Goal: Information Seeking & Learning: Learn about a topic

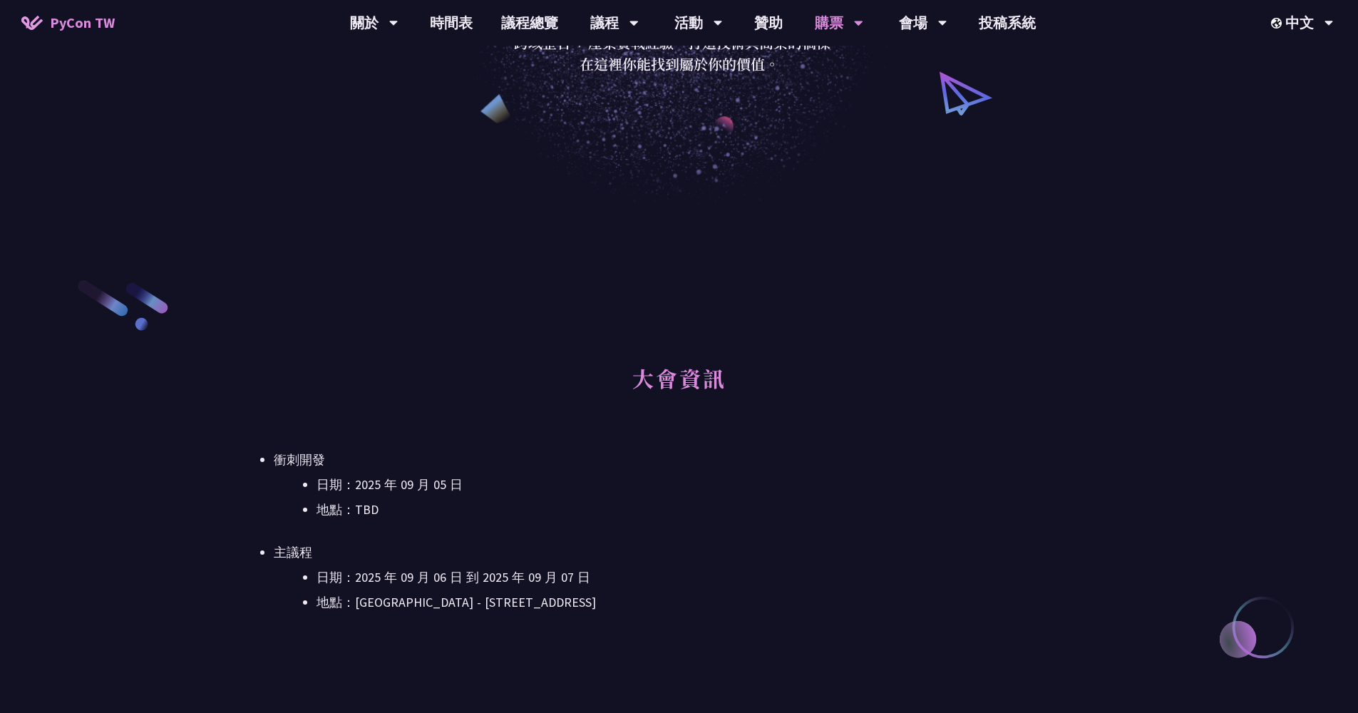
scroll to position [251, 0]
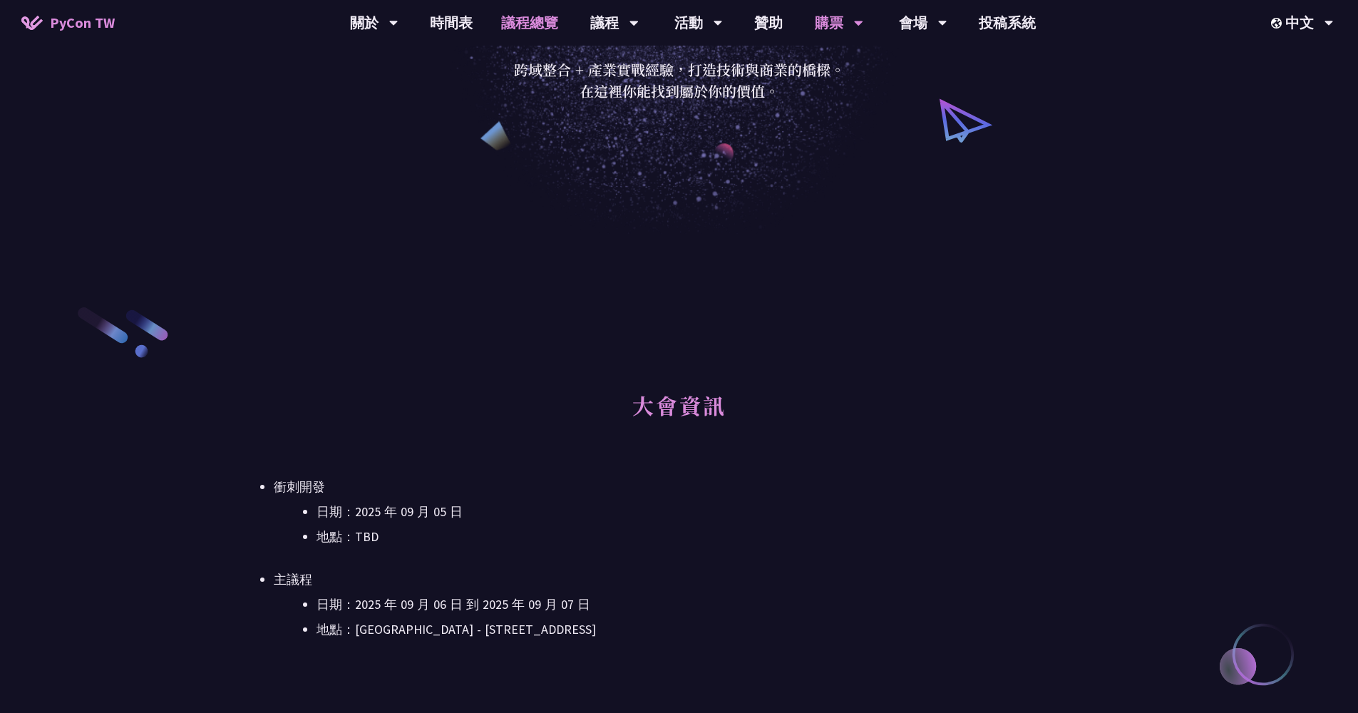
click at [497, 36] on link "議程總覽" at bounding box center [530, 23] width 86 height 46
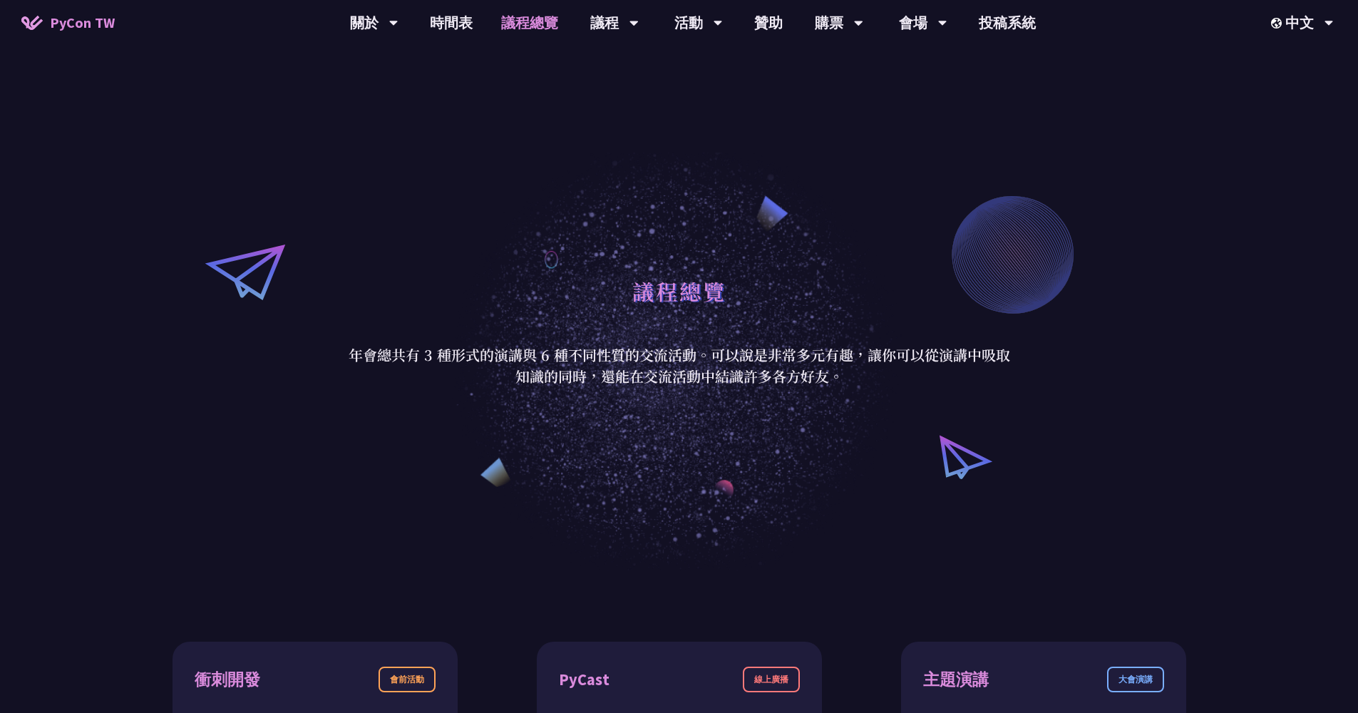
scroll to position [301, 0]
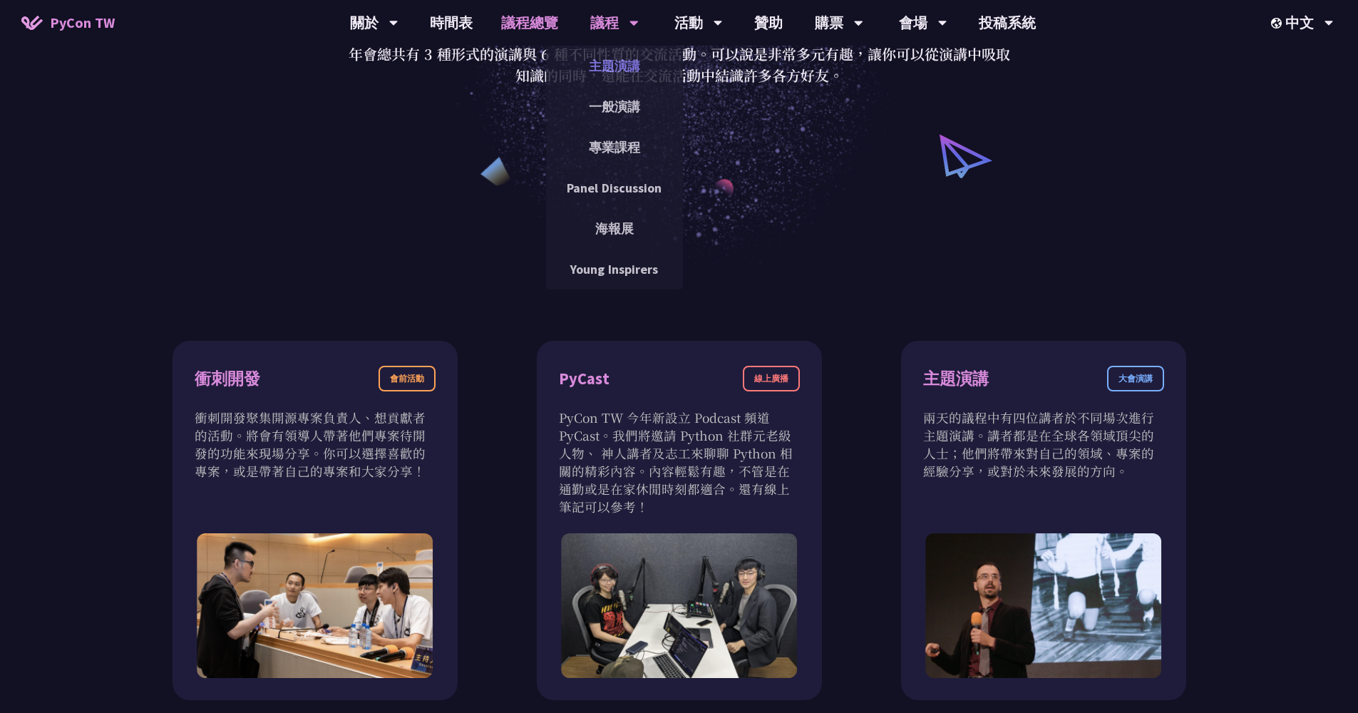
click at [619, 74] on link "主題演講" at bounding box center [614, 65] width 137 height 33
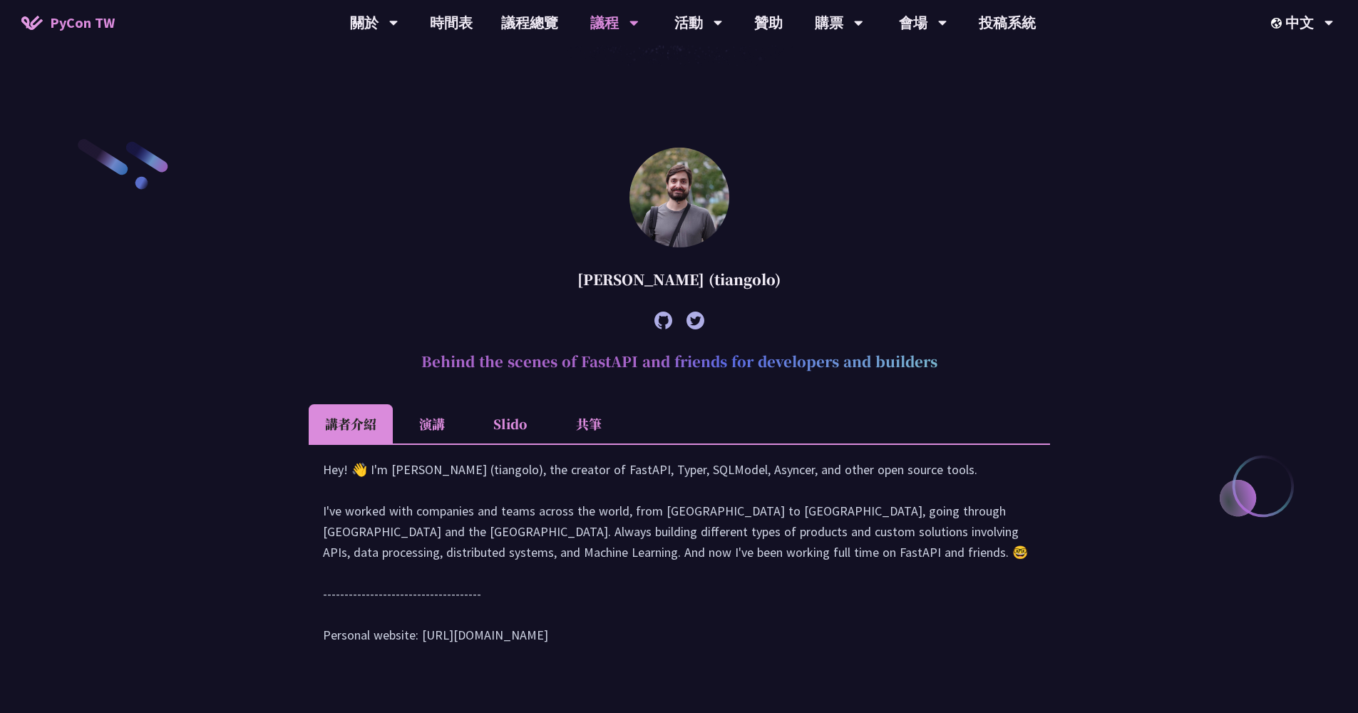
scroll to position [444, 0]
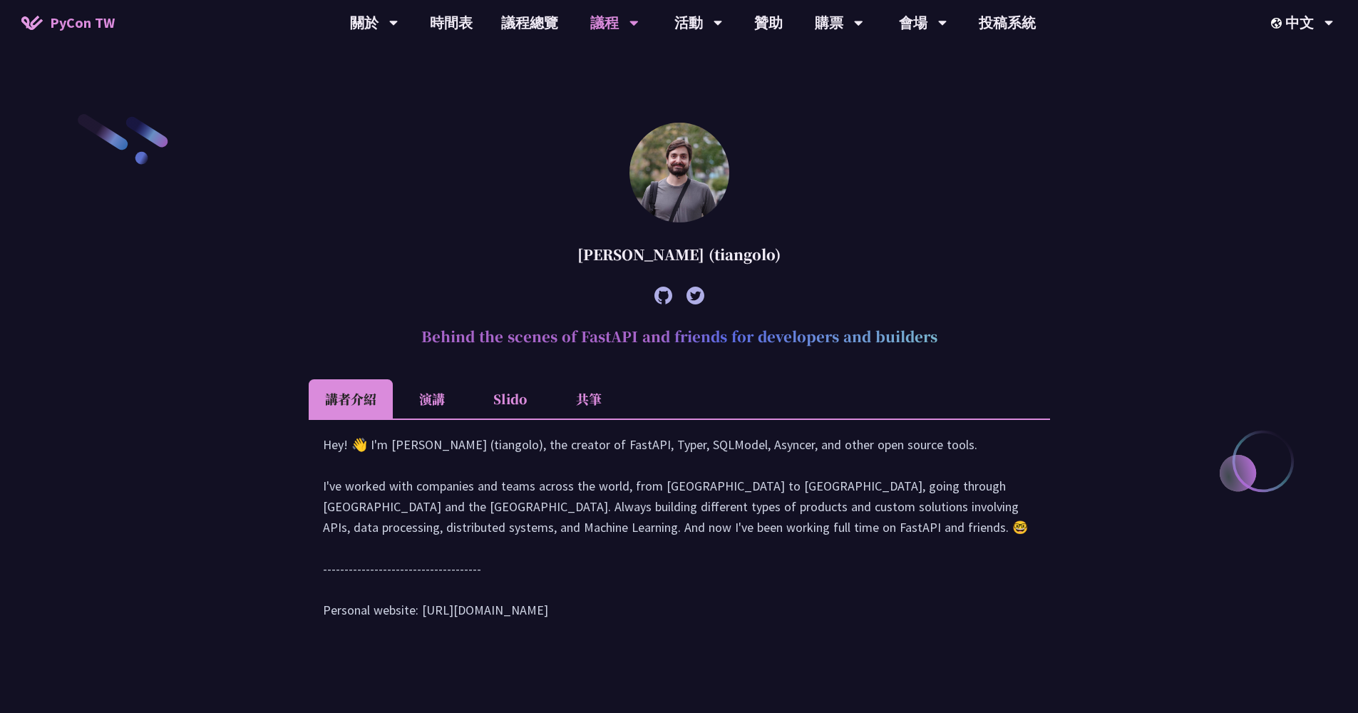
click at [432, 391] on li "演講" at bounding box center [432, 398] width 78 height 39
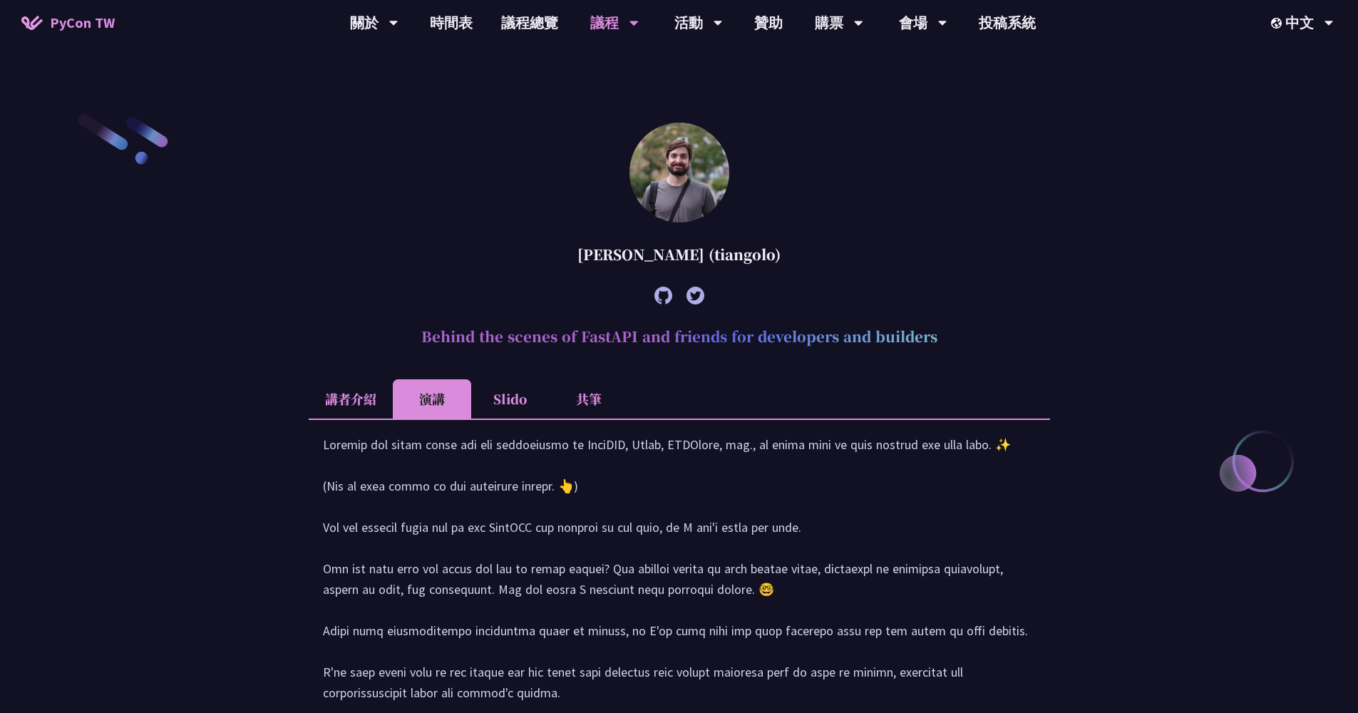
click at [505, 393] on li "Slido" at bounding box center [510, 398] width 78 height 39
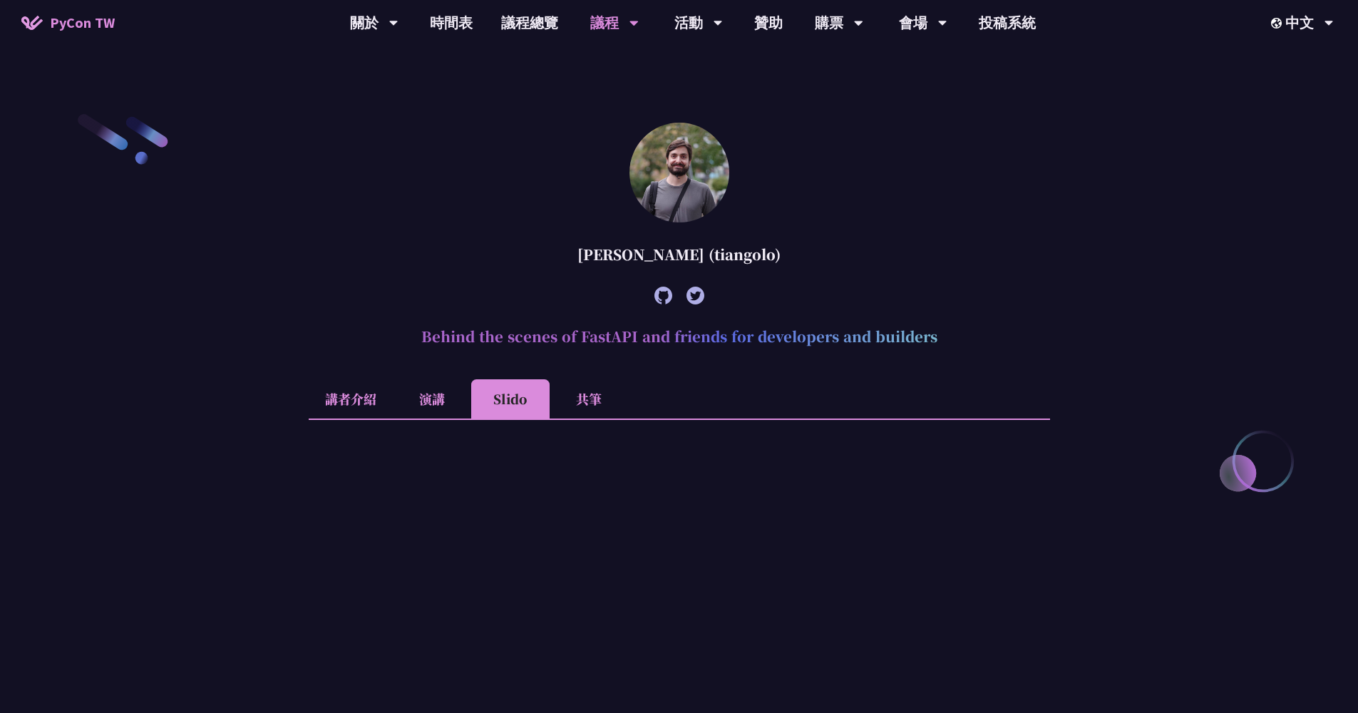
click at [583, 398] on li "共筆" at bounding box center [589, 398] width 78 height 39
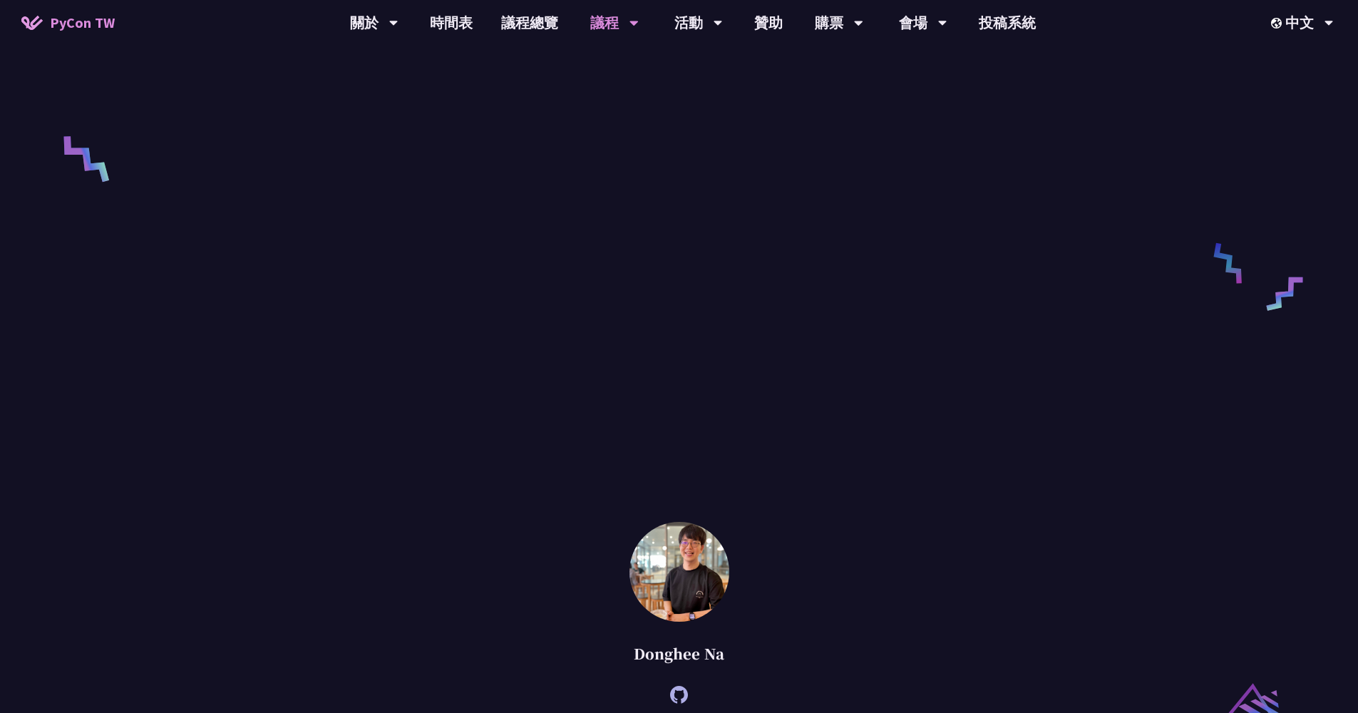
scroll to position [907, 0]
